Goal: Information Seeking & Learning: Check status

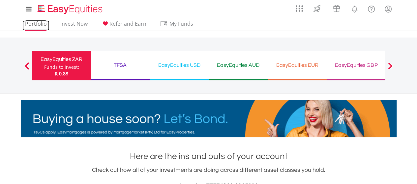
click at [40, 24] on link "Portfolio" at bounding box center [35, 25] width 27 height 10
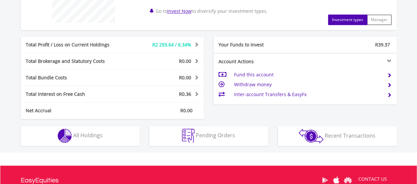
scroll to position [363, 0]
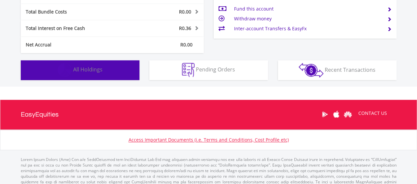
click at [96, 70] on span "All Holdings" at bounding box center [87, 69] width 29 height 7
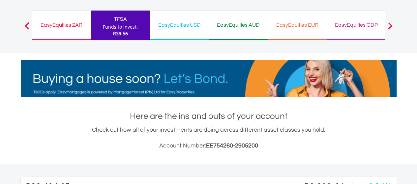
scroll to position [1, 0]
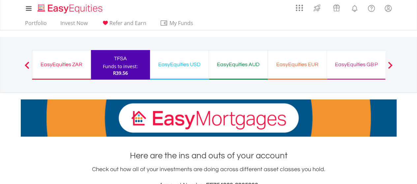
click at [392, 64] on span at bounding box center [390, 65] width 5 height 7
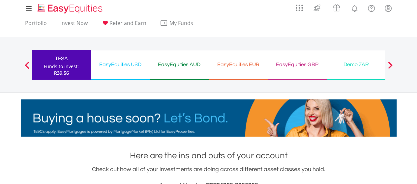
click at [356, 66] on div "Demo ZAR" at bounding box center [356, 64] width 51 height 9
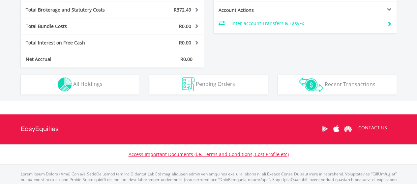
scroll to position [396, 0]
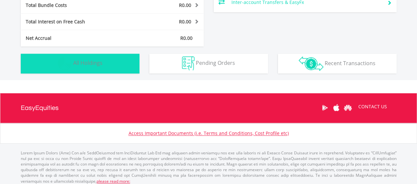
click at [103, 65] on button "Holdings All Holdings" at bounding box center [80, 64] width 119 height 20
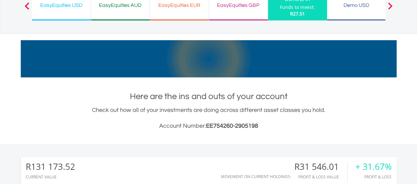
scroll to position [0, 0]
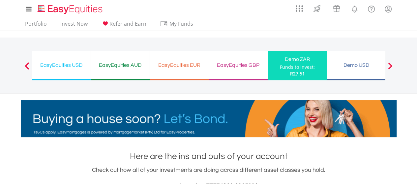
click at [361, 70] on div "Demo USD Funds to invest: R27.51" at bounding box center [356, 66] width 59 height 30
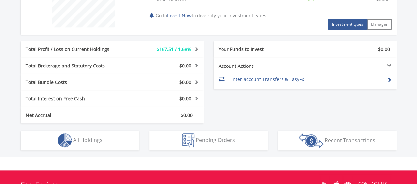
scroll to position [330, 0]
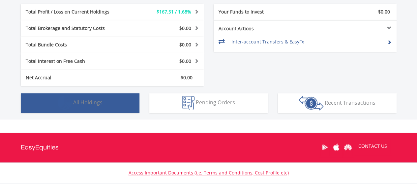
click at [107, 103] on button "Holdings All Holdings" at bounding box center [80, 103] width 119 height 20
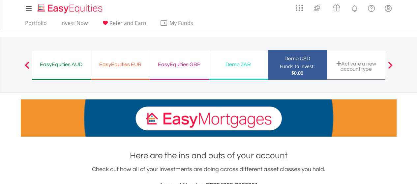
scroll to position [0, 0]
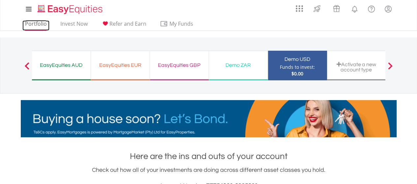
click at [37, 22] on link "Portfolio" at bounding box center [35, 25] width 27 height 10
